Goal: Information Seeking & Learning: Check status

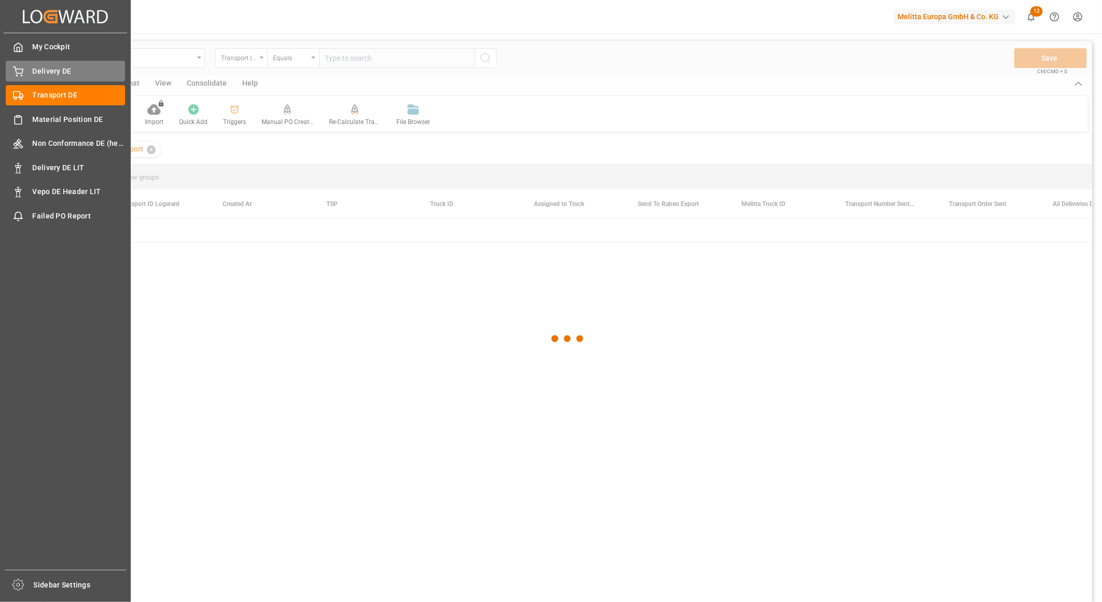
click at [54, 70] on span "Delivery DE" at bounding box center [79, 71] width 93 height 11
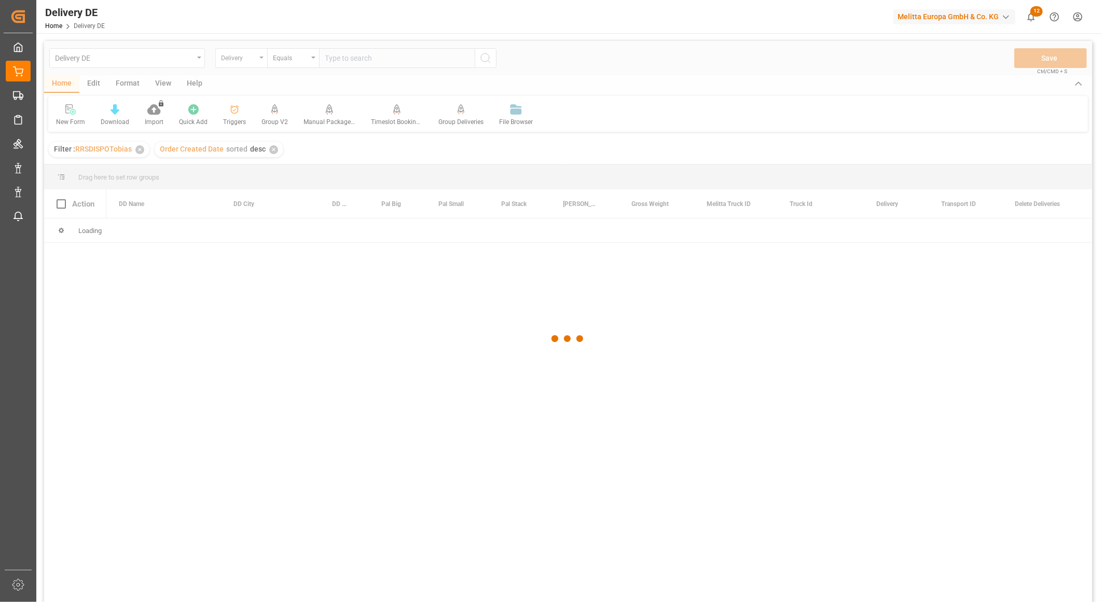
click at [234, 58] on div at bounding box center [568, 339] width 1048 height 596
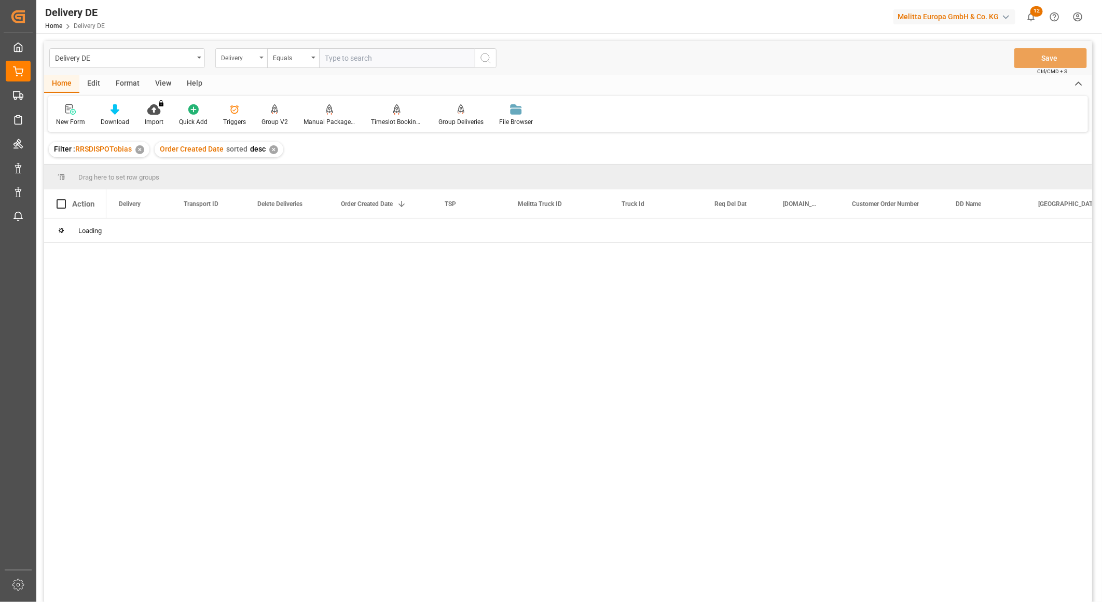
click at [224, 57] on div "Delivery" at bounding box center [238, 57] width 35 height 12
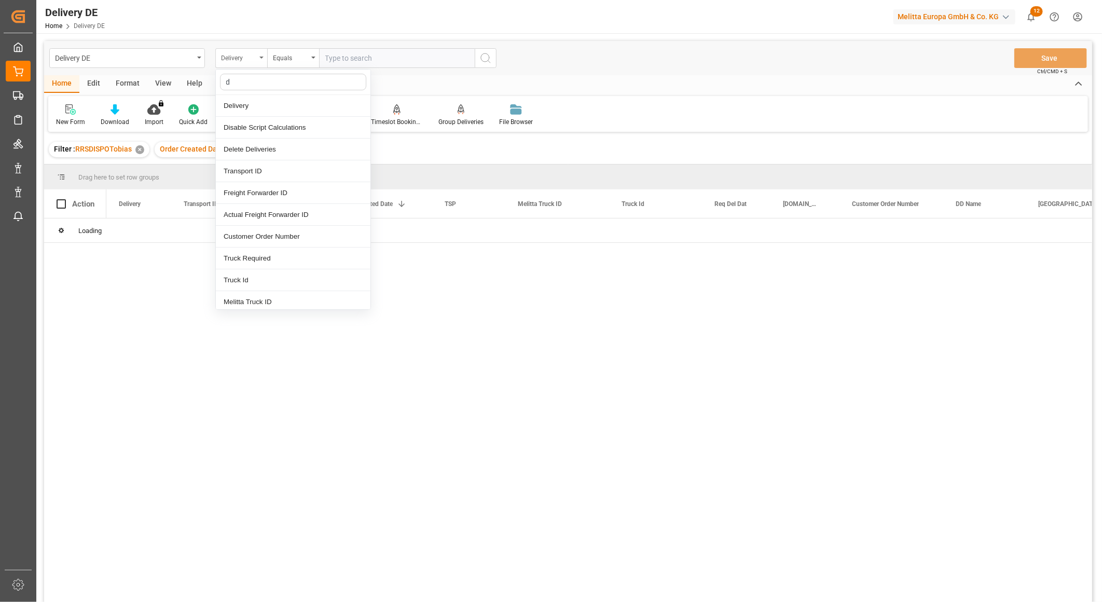
type input "dd"
click at [249, 156] on div "[GEOGRAPHIC_DATA]" at bounding box center [293, 150] width 155 height 22
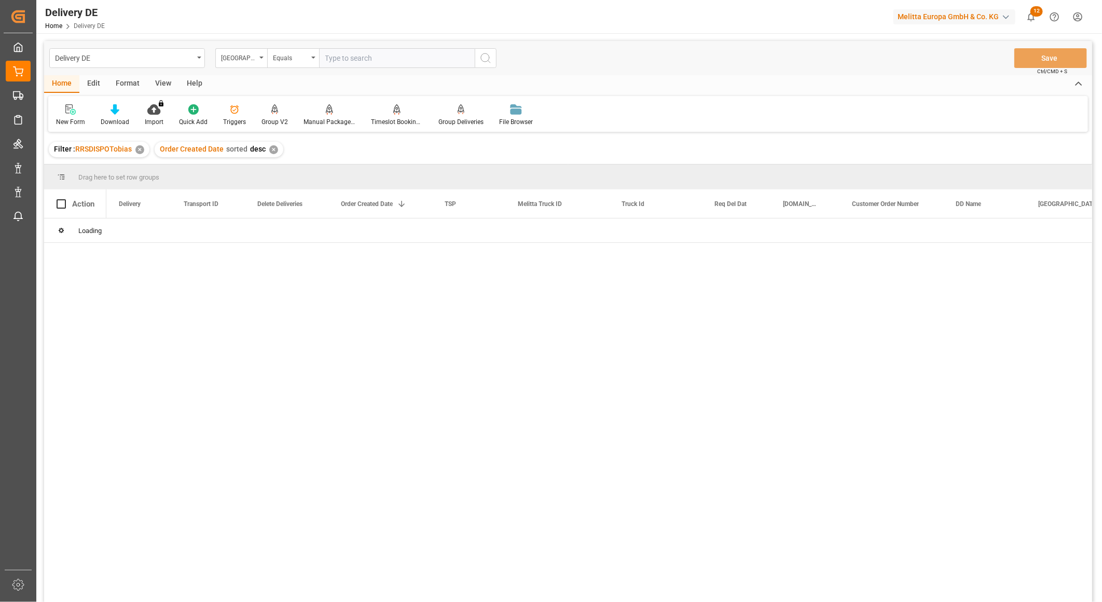
click at [351, 58] on input "text" at bounding box center [397, 58] width 156 height 20
paste input "Am Heisterbusch 22"
type input "Am Heisterbusch 22"
